Goal: Information Seeking & Learning: Learn about a topic

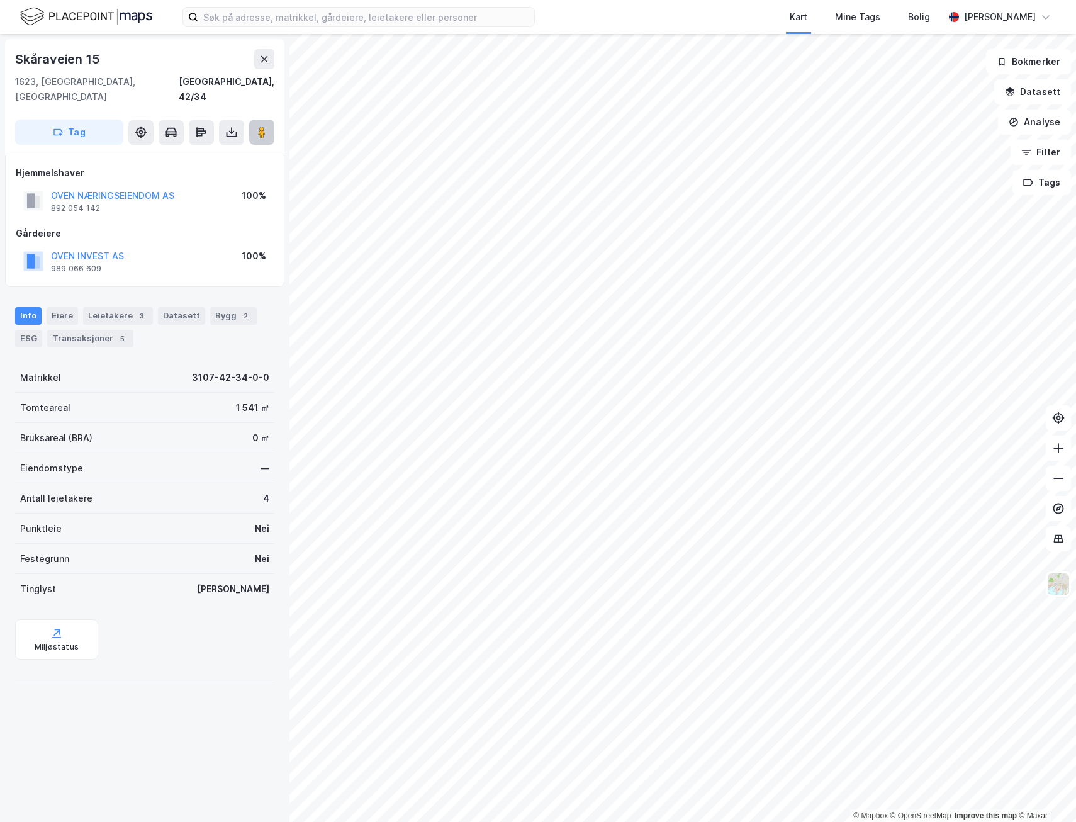
click at [265, 126] on image at bounding box center [262, 132] width 8 height 13
click at [265, 756] on div "Skåraveien 15 1623, [GEOGRAPHIC_DATA], [GEOGRAPHIC_DATA], 42/34 Tag Hjemmelshav…" at bounding box center [144, 428] width 289 height 788
click at [0, 0] on button "OVEN INVEST AS" at bounding box center [0, 0] width 0 height 0
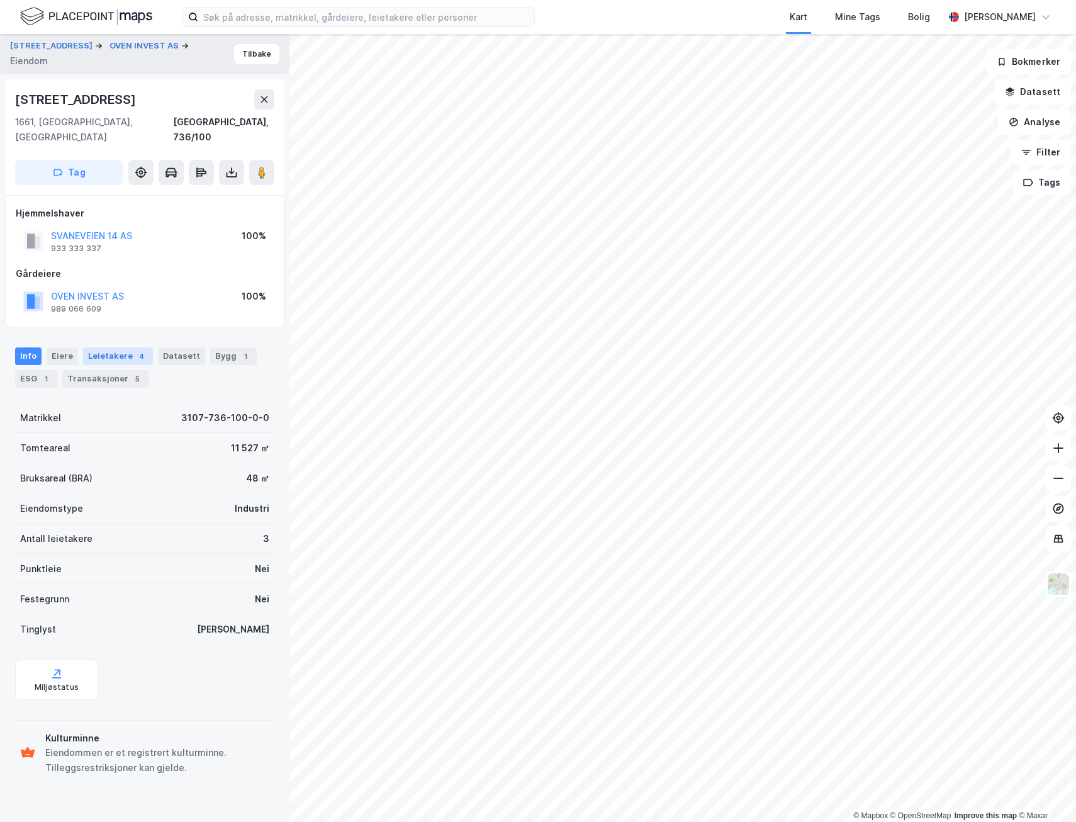
click at [115, 347] on div "Leietakere 4" at bounding box center [118, 356] width 70 height 18
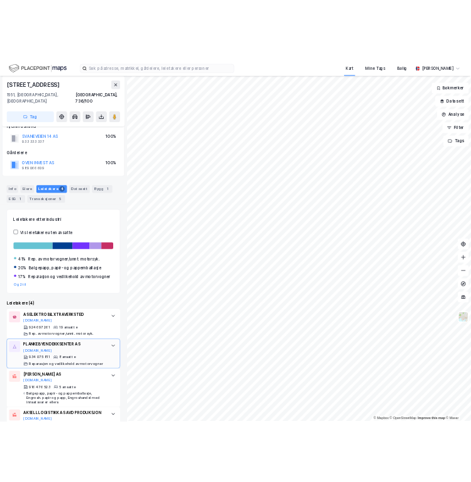
scroll to position [115, 0]
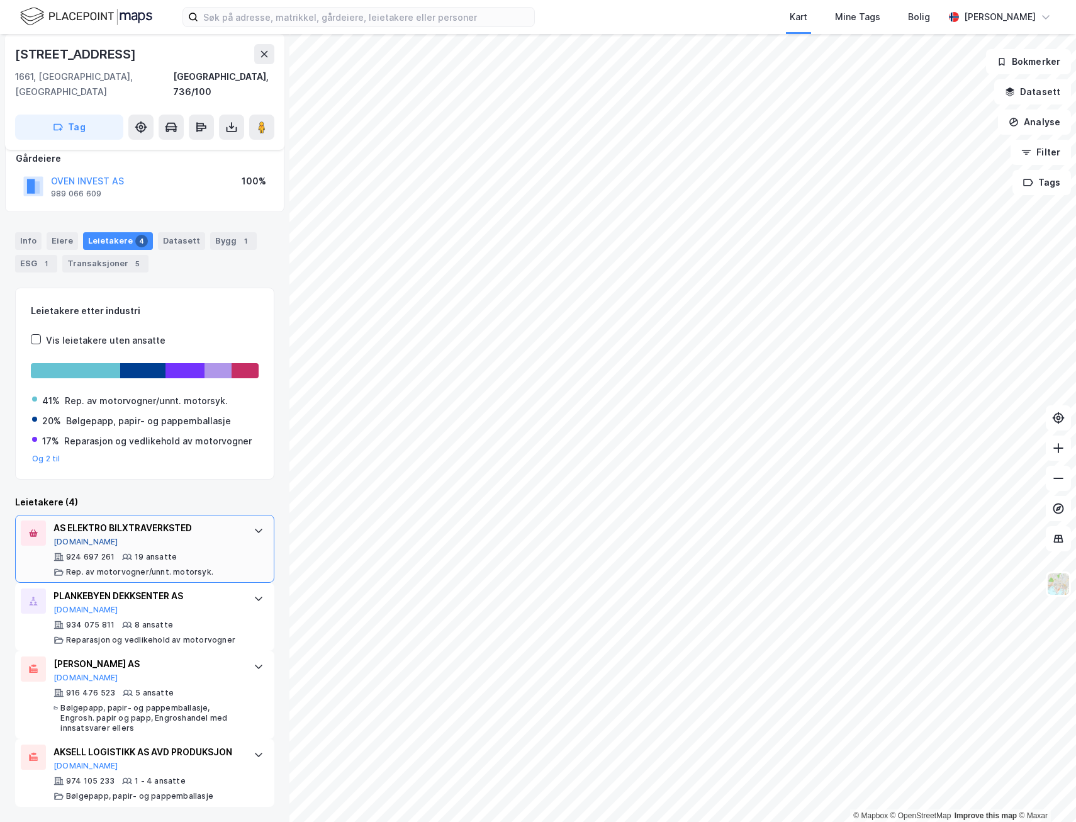
click at [67, 537] on button "[DOMAIN_NAME]" at bounding box center [85, 542] width 65 height 10
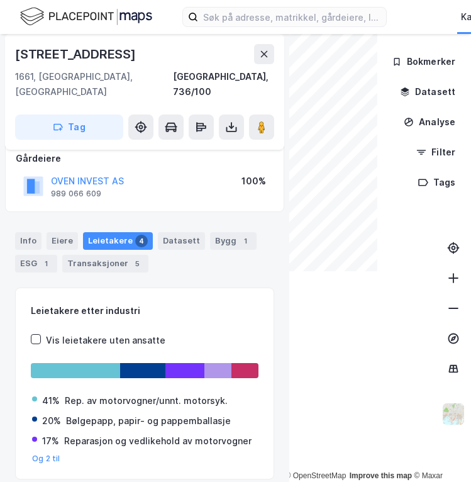
scroll to position [114, 0]
